Goal: Find specific fact: Find specific fact

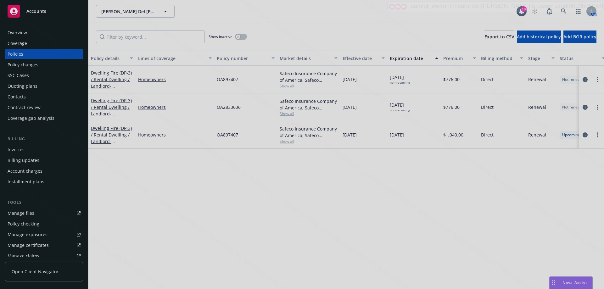
click at [564, 9] on div at bounding box center [302, 144] width 604 height 289
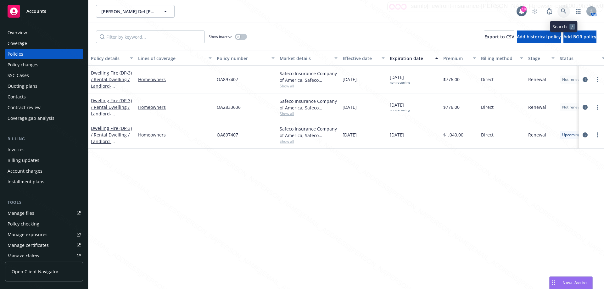
click at [564, 9] on icon at bounding box center [563, 11] width 5 height 5
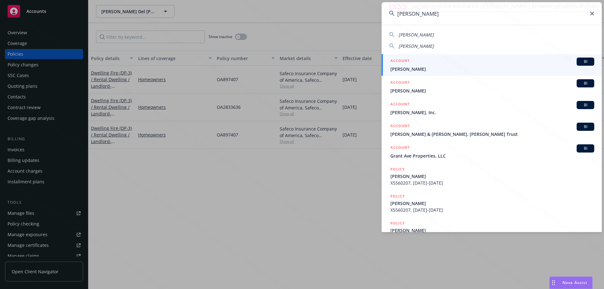
type input "[PERSON_NAME]"
click at [400, 66] on span "[PERSON_NAME]" at bounding box center [493, 69] width 204 height 7
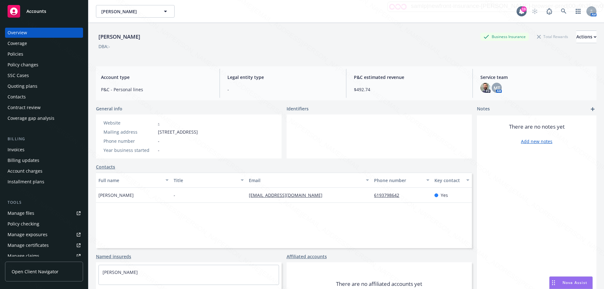
click at [17, 55] on div "Policies" at bounding box center [16, 54] width 16 height 10
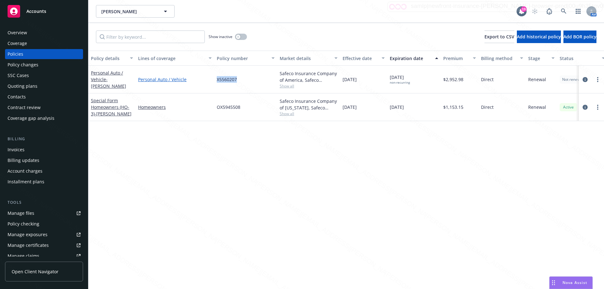
drag, startPoint x: 216, startPoint y: 79, endPoint x: 207, endPoint y: 79, distance: 8.8
click at [207, 79] on div "Personal Auto / Vehicle - [PERSON_NAME] Personal Auto / Vehicle X5560207 Safeco…" at bounding box center [392, 80] width 608 height 28
drag, startPoint x: 238, startPoint y: 79, endPoint x: 189, endPoint y: 77, distance: 48.9
click at [189, 77] on div "Personal Auto / Vehicle - [PERSON_NAME] Personal Auto / Vehicle X5560207 Safeco…" at bounding box center [392, 80] width 608 height 28
copy div "X5560207"
